Goal: Information Seeking & Learning: Check status

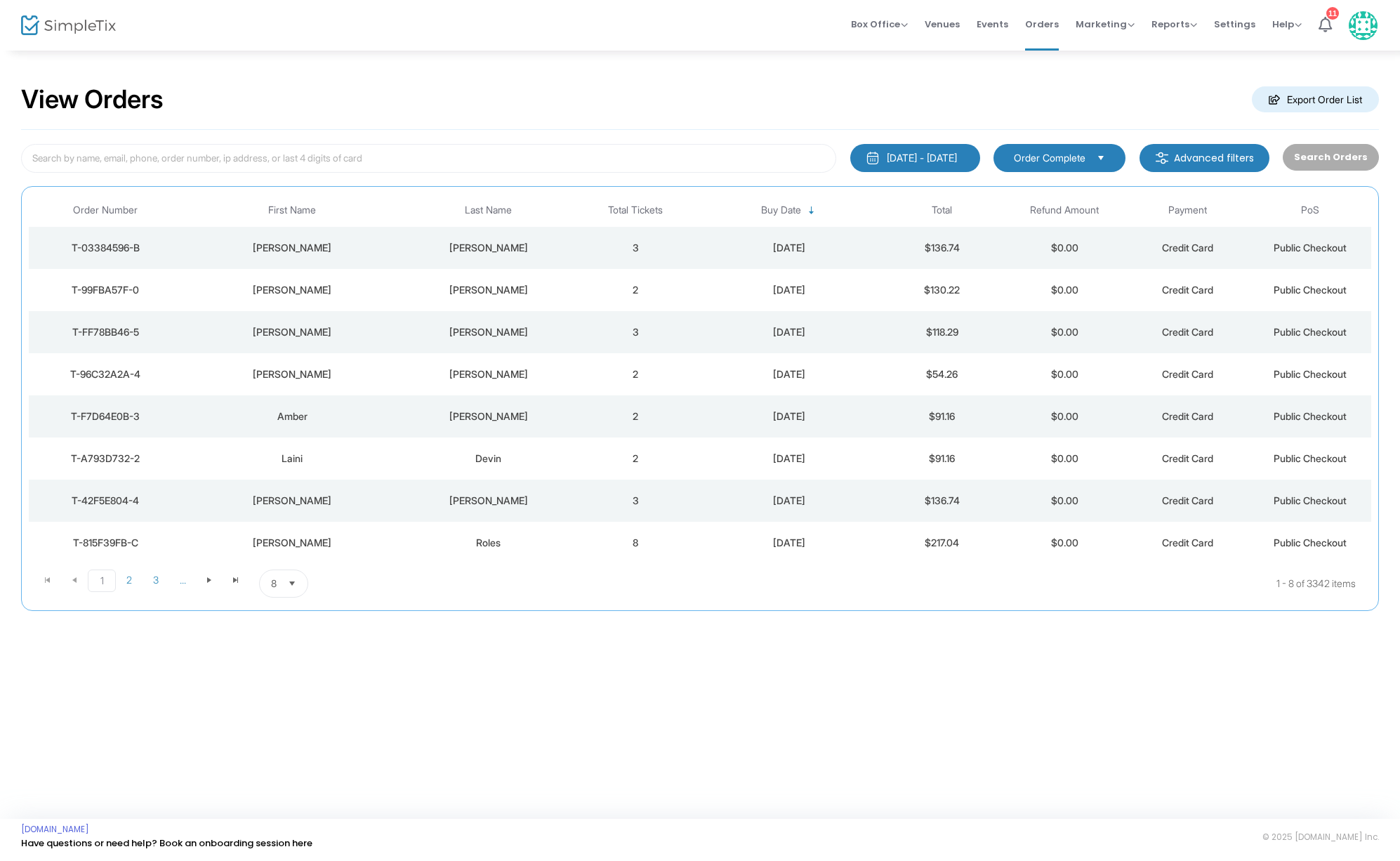
drag, startPoint x: 491, startPoint y: 291, endPoint x: 495, endPoint y: 277, distance: 14.6
click at [491, 291] on div "[PERSON_NAME]" at bounding box center [488, 290] width 164 height 14
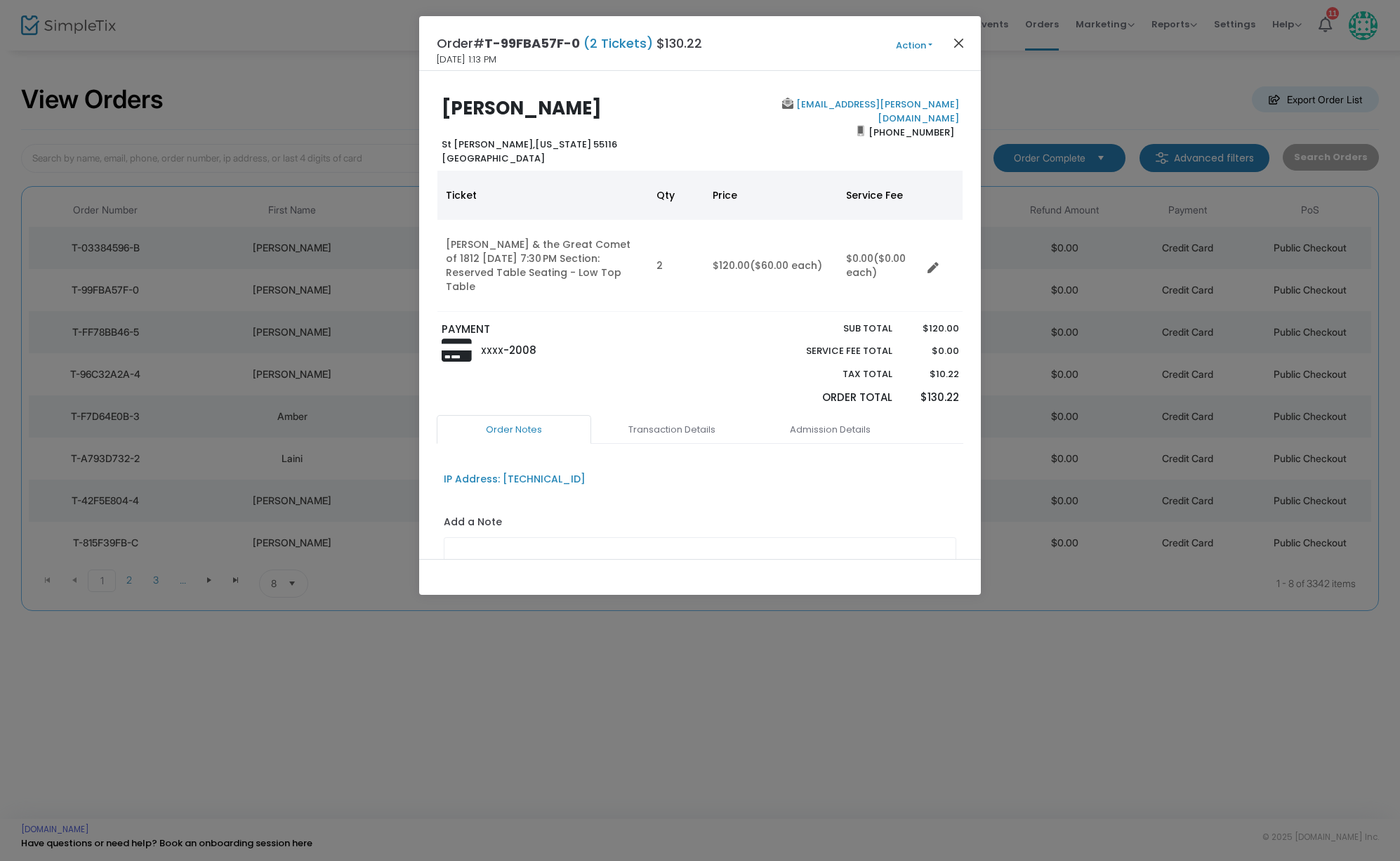
click at [963, 41] on button "Close" at bounding box center [959, 42] width 18 height 18
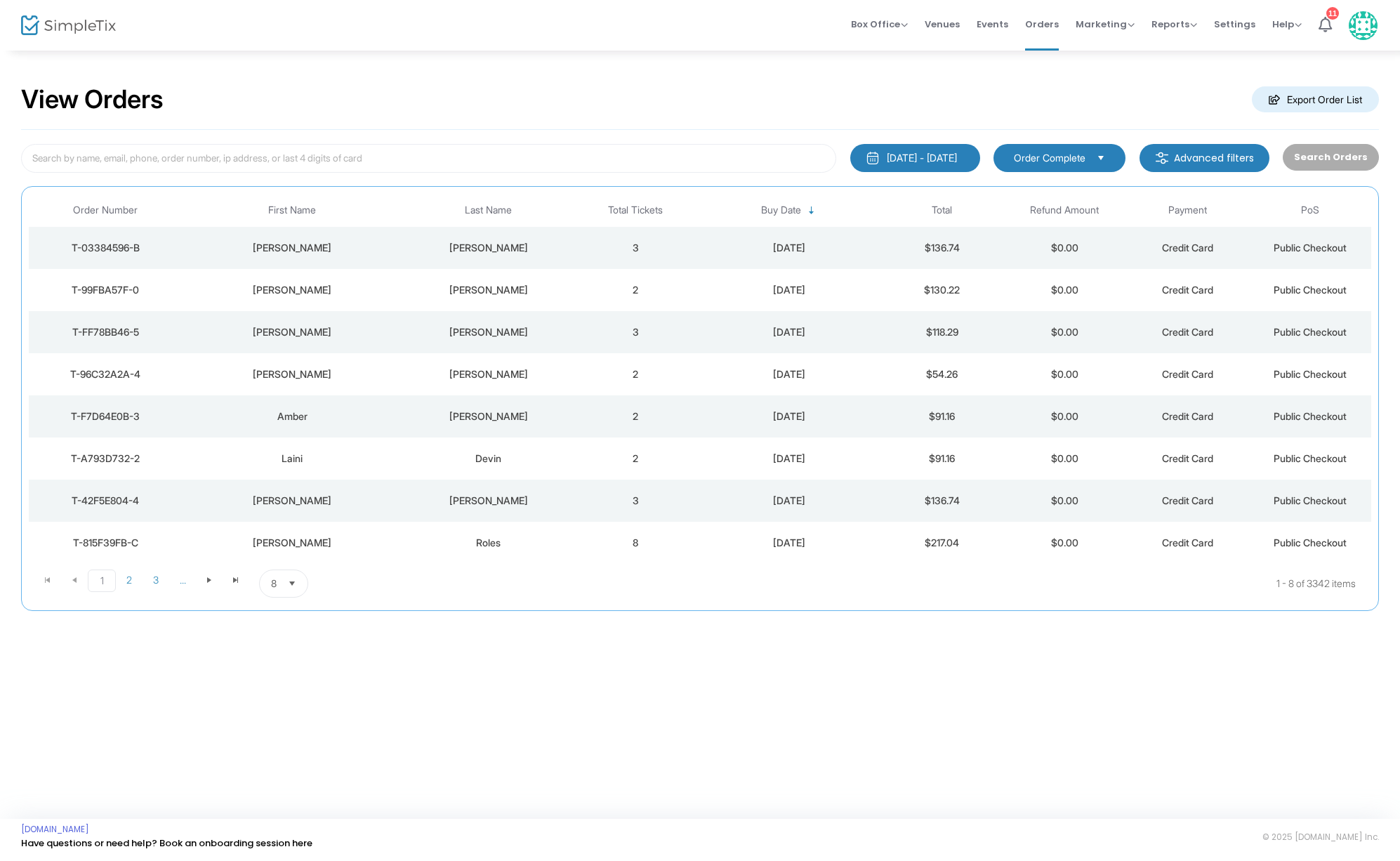
click at [494, 242] on div "[PERSON_NAME]" at bounding box center [488, 248] width 164 height 14
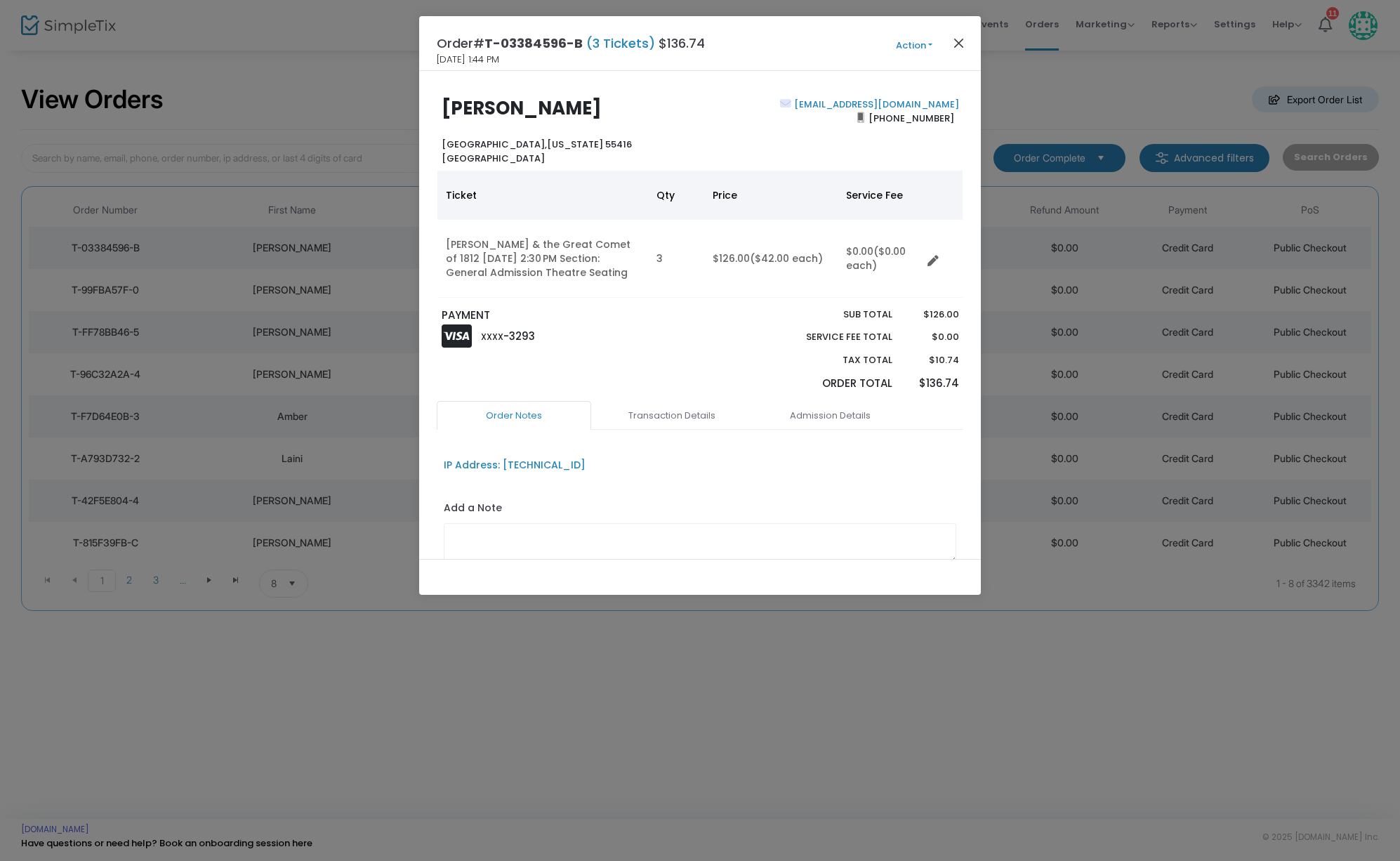
click at [955, 44] on button "Close" at bounding box center [959, 42] width 18 height 18
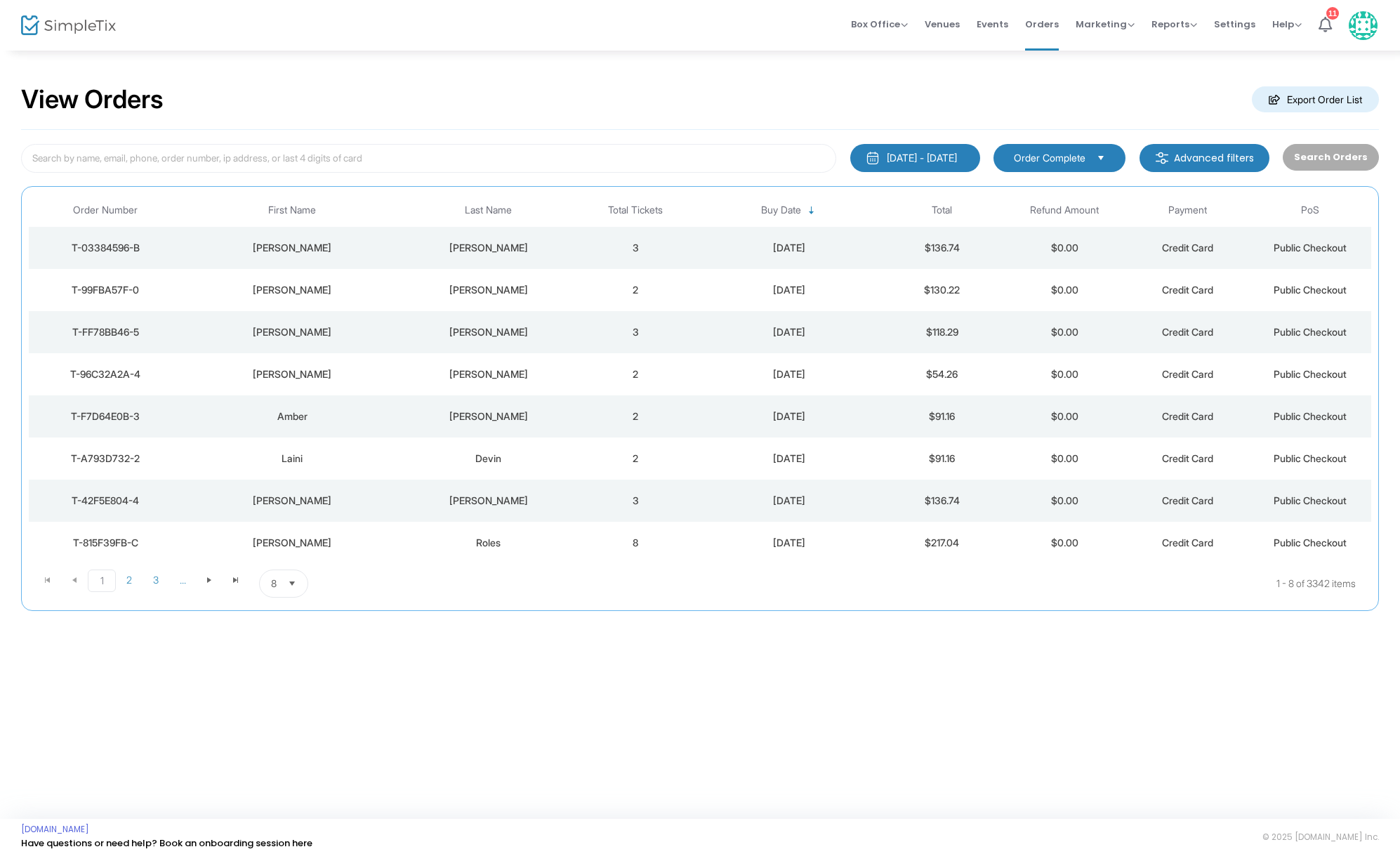
click at [483, 290] on div "[PERSON_NAME]" at bounding box center [488, 290] width 164 height 14
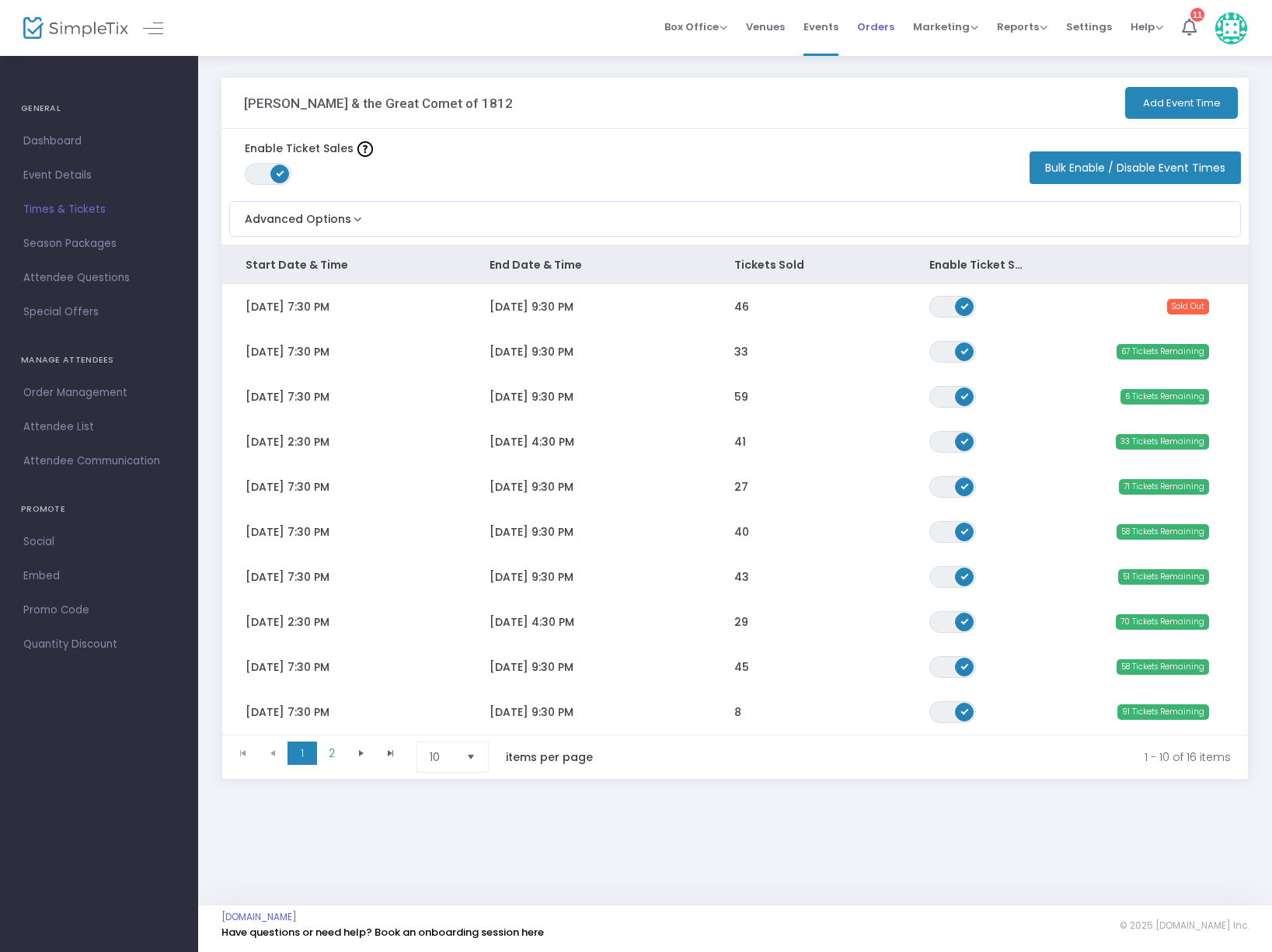
click at [889, 27] on span "Orders" at bounding box center [875, 27] width 37 height 40
